Goal: Connect with others: Connect with others

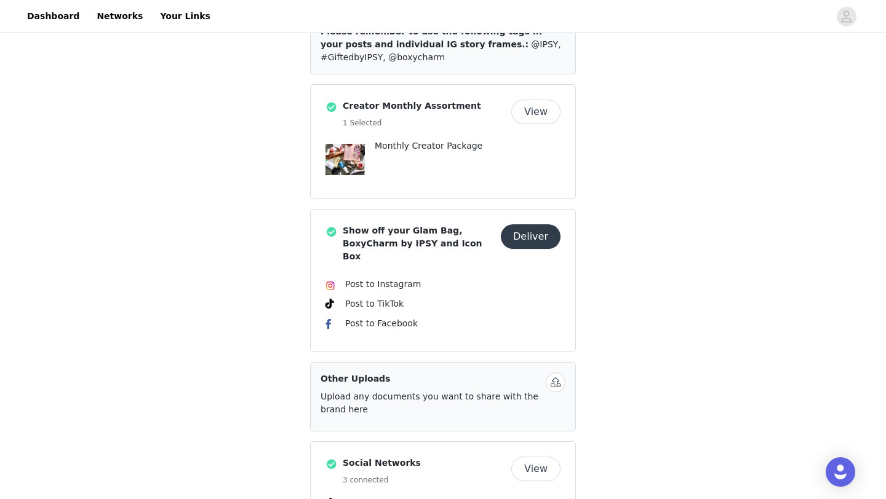
scroll to position [263, 0]
click at [538, 237] on button "Deliver" at bounding box center [531, 236] width 60 height 25
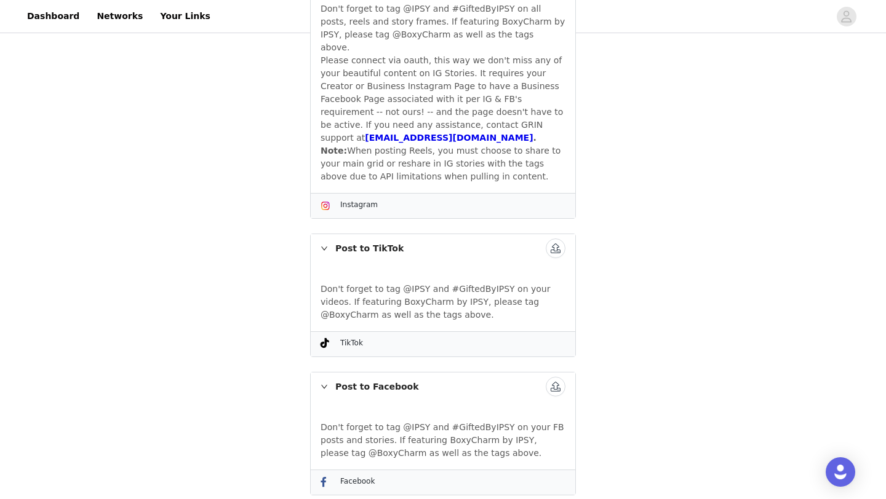
scroll to position [391, 0]
click at [120, 15] on link "Networks" at bounding box center [119, 16] width 61 height 28
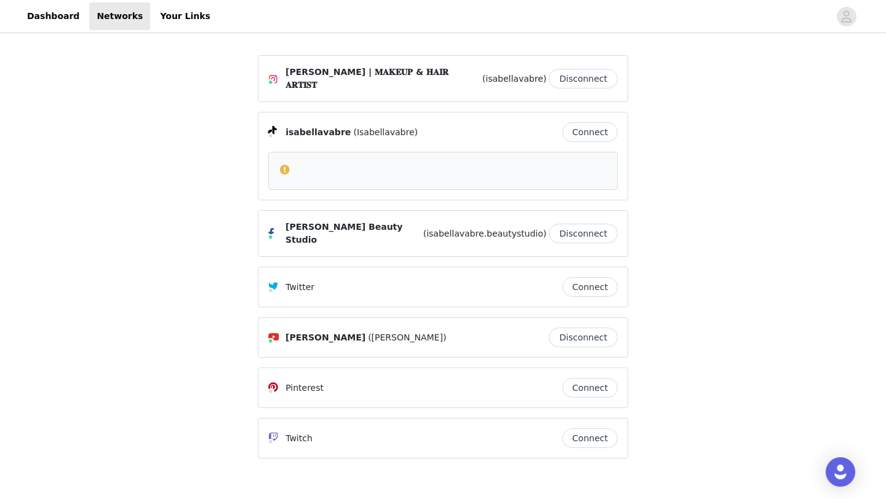
click at [601, 130] on button "Connect" at bounding box center [589, 132] width 55 height 20
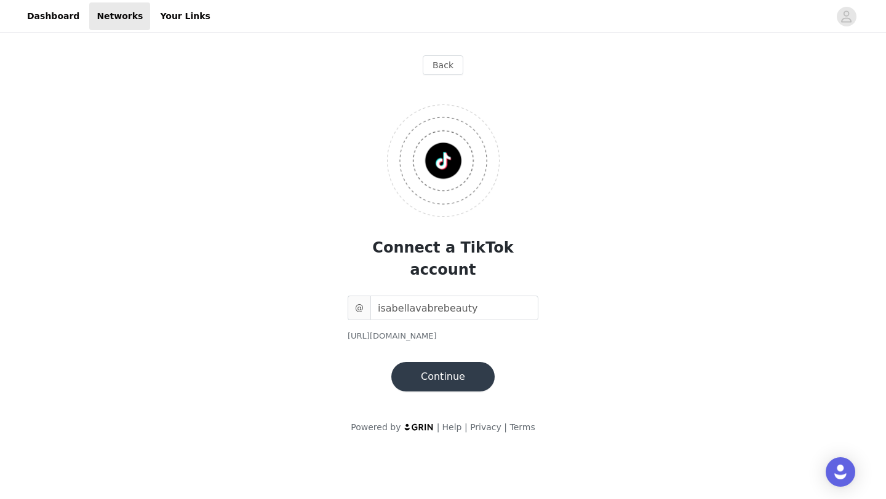
click at [477, 366] on button "Continue" at bounding box center [442, 377] width 103 height 30
drag, startPoint x: 475, startPoint y: 285, endPoint x: 437, endPoint y: 285, distance: 38.8
click at [437, 296] on input "isabellavabrebeauty" at bounding box center [454, 308] width 168 height 25
type input "isabellavabre"
click at [454, 362] on button "Continue" at bounding box center [442, 377] width 103 height 30
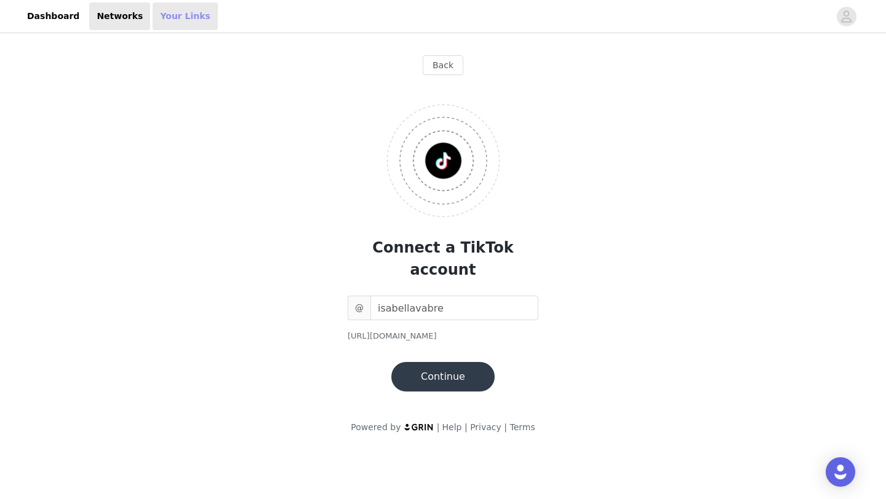
click at [171, 21] on link "Your Links" at bounding box center [185, 16] width 65 height 28
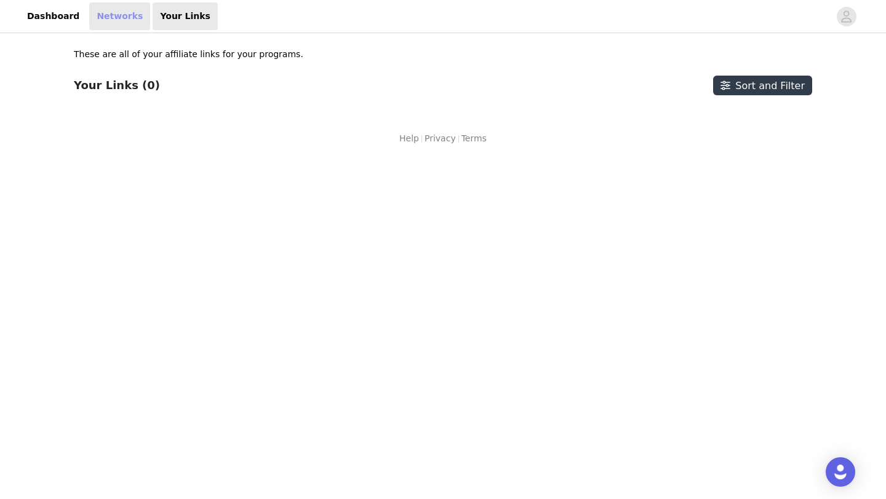
click at [104, 15] on link "Networks" at bounding box center [119, 16] width 61 height 28
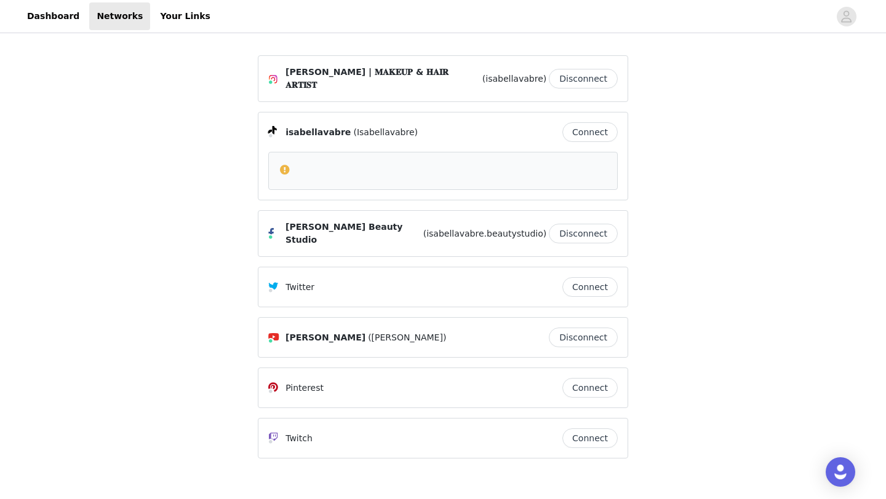
click at [600, 130] on button "Connect" at bounding box center [589, 132] width 55 height 20
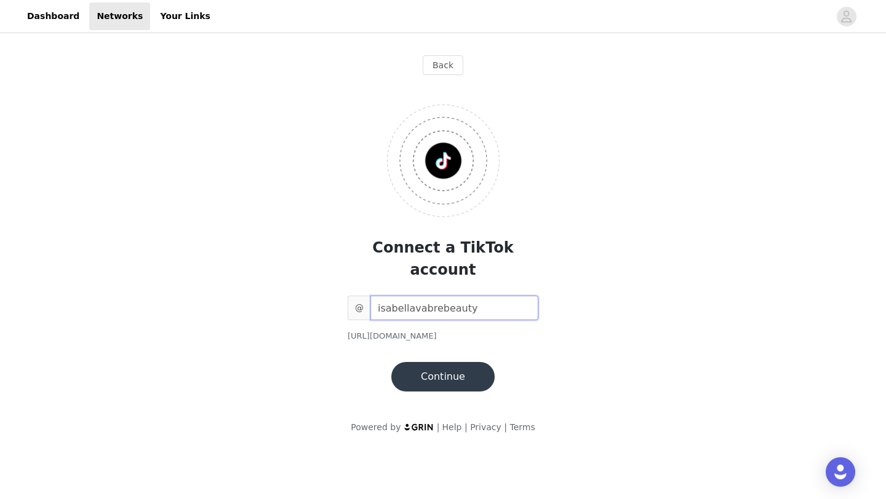
type input "isabellavabrebeauty"
click at [465, 362] on button "Continue" at bounding box center [442, 377] width 103 height 30
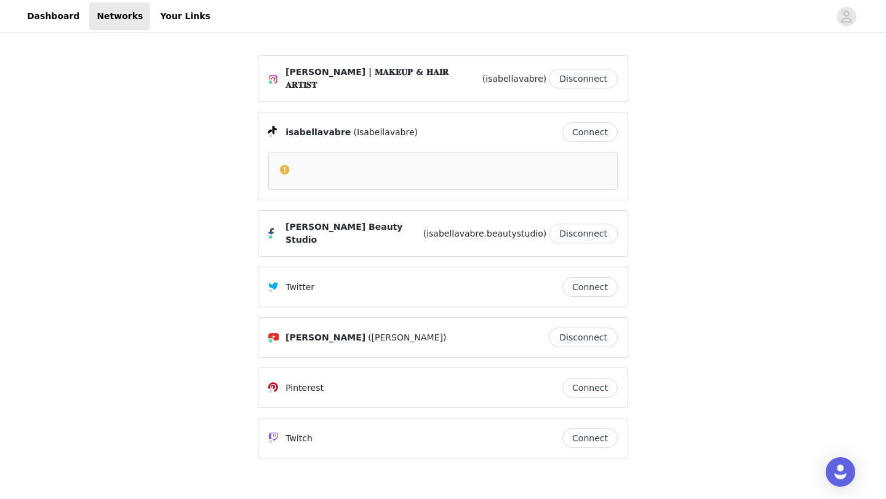
click at [601, 125] on button "Connect" at bounding box center [589, 132] width 55 height 20
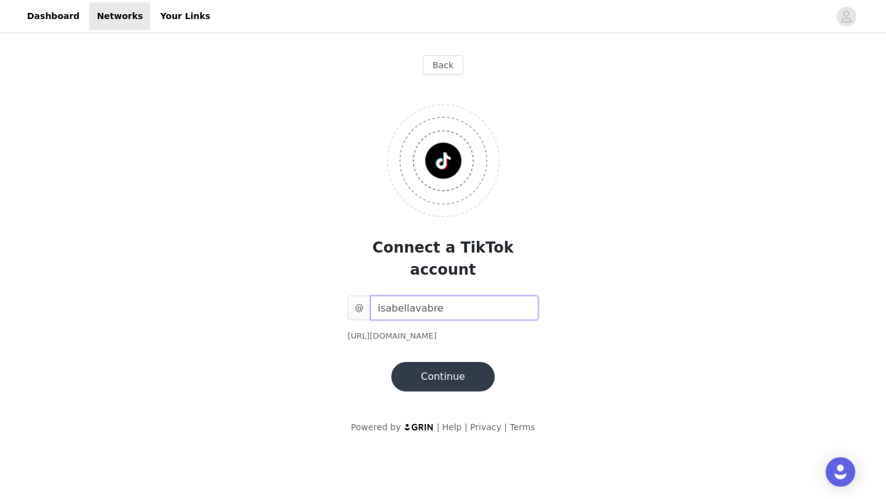
type input "isabellavabre"
click at [438, 362] on button "Continue" at bounding box center [442, 377] width 103 height 30
